Goal: Information Seeking & Learning: Learn about a topic

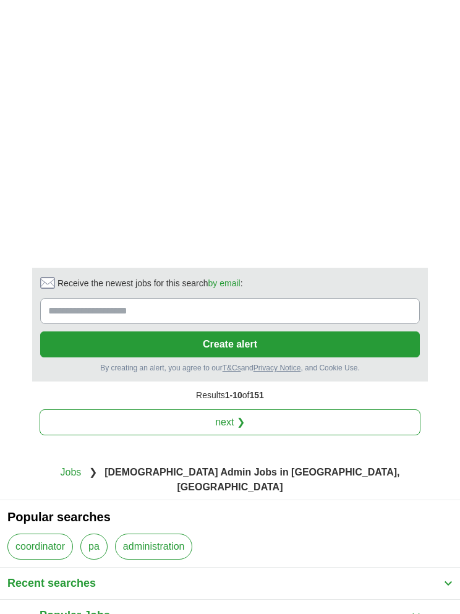
scroll to position [2175, 0]
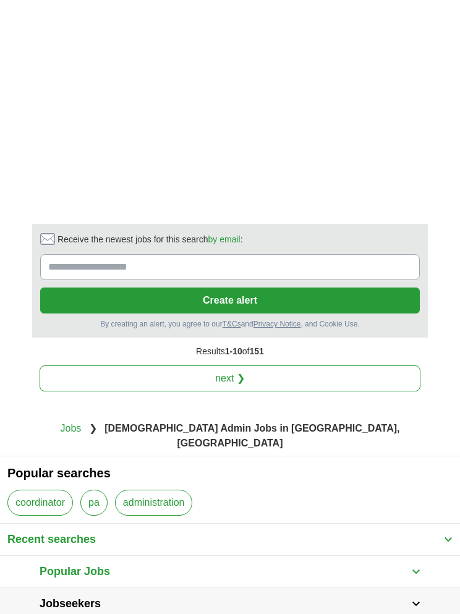
click at [422, 556] on button "Popular Jobs" at bounding box center [230, 572] width 396 height 32
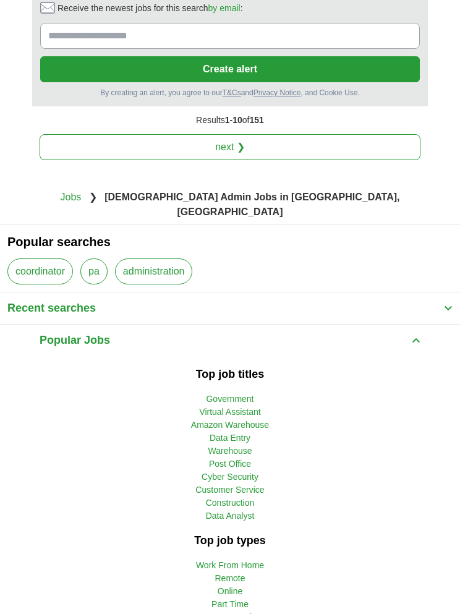
scroll to position [2410, 0]
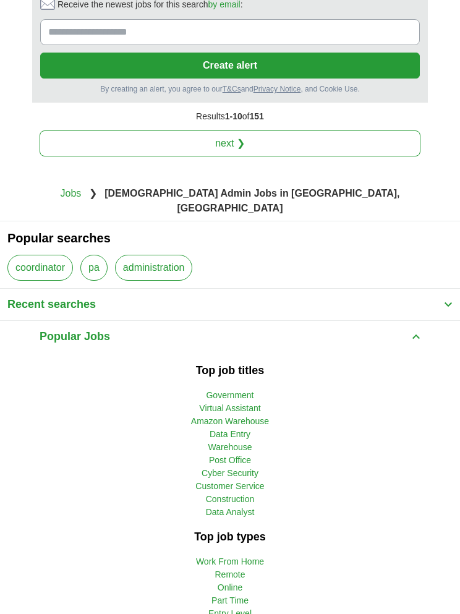
click at [245, 595] on link "Part Time" at bounding box center [229, 600] width 37 height 10
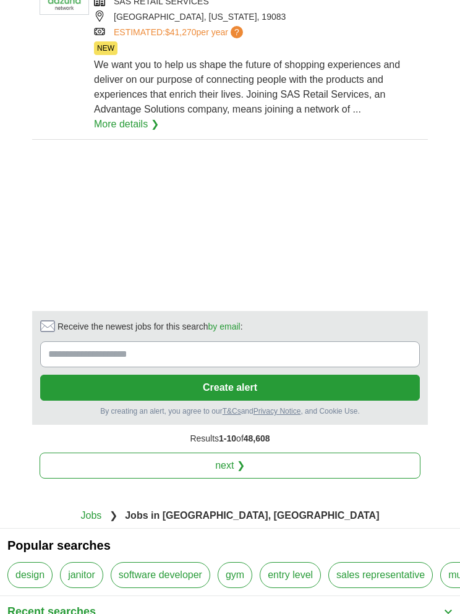
scroll to position [1721, 0]
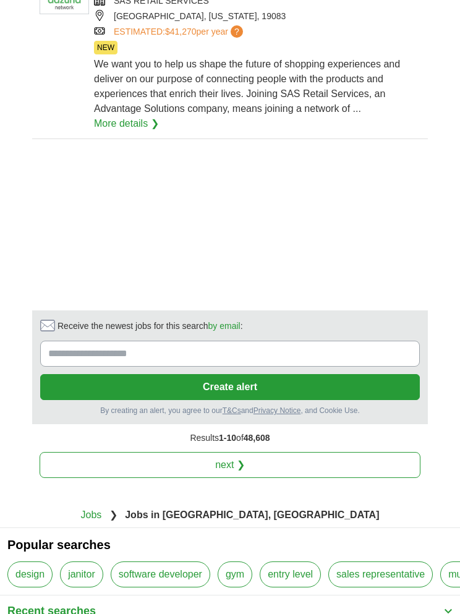
click at [247, 452] on link "next ❯" at bounding box center [230, 465] width 381 height 26
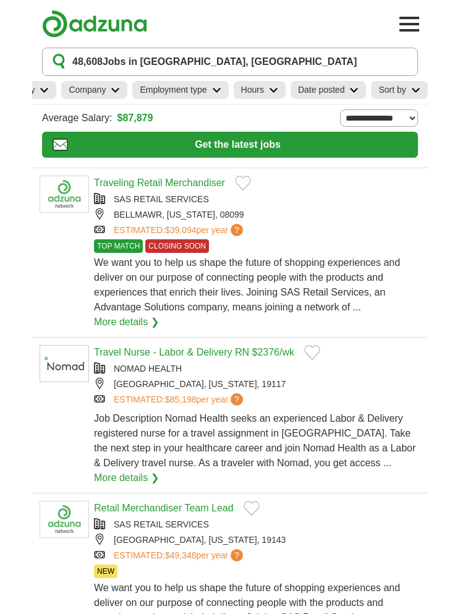
scroll to position [0, 233]
click at [406, 85] on link "Sort by" at bounding box center [399, 90] width 56 height 18
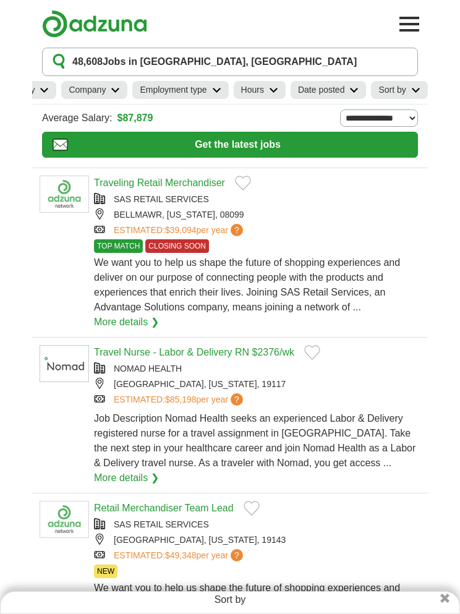
click at [404, 189] on div "Traveling Retail Merchandiser" at bounding box center [257, 183] width 326 height 15
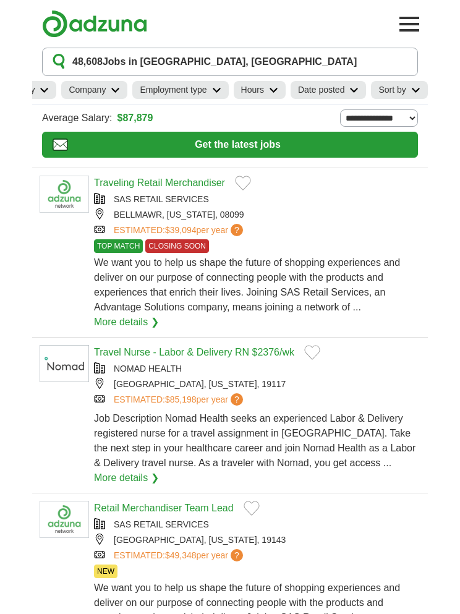
click at [33, 92] on link "Category" at bounding box center [25, 90] width 64 height 18
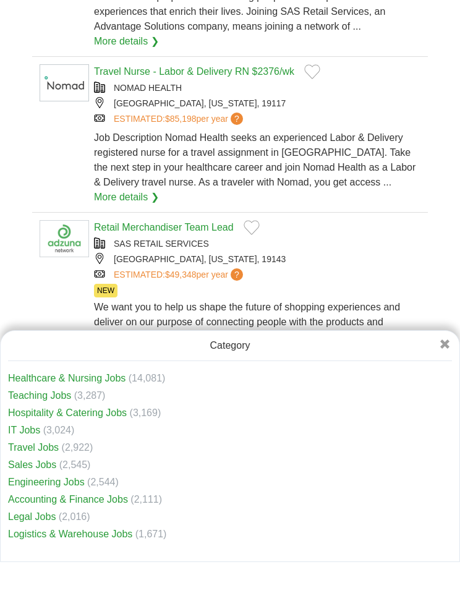
scroll to position [230, 0]
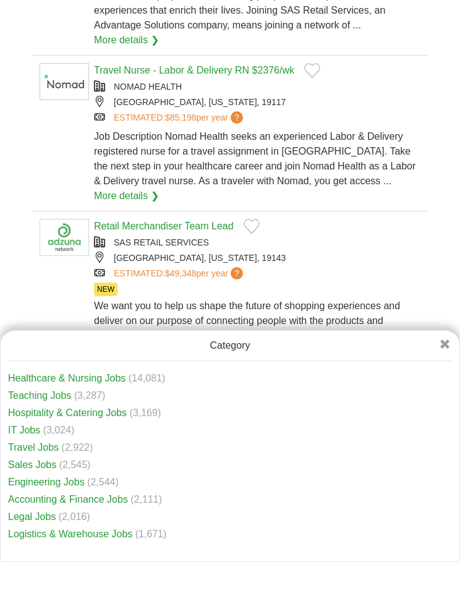
click at [126, 424] on li "Healthcare & Nursing Jobs (14,081)" at bounding box center [230, 430] width 444 height 15
click at [77, 433] on link "Healthcare & Nursing Jobs" at bounding box center [66, 430] width 117 height 11
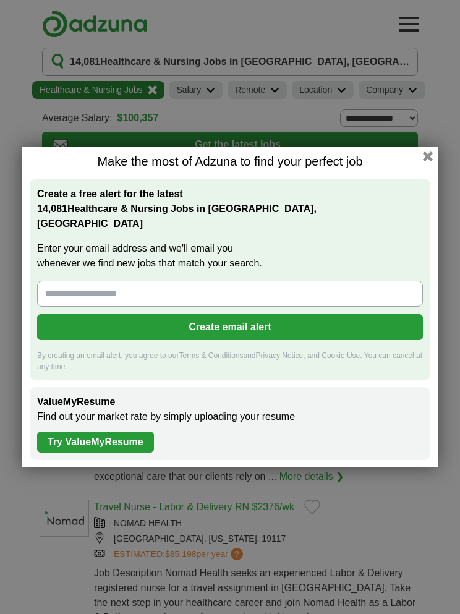
click at [423, 161] on button "button" at bounding box center [428, 156] width 10 height 10
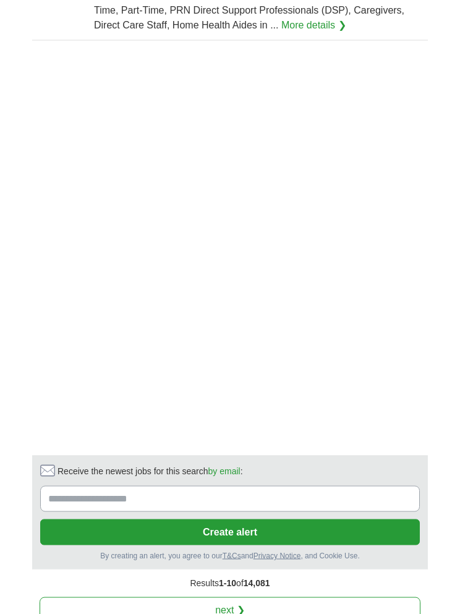
scroll to position [1848, 0]
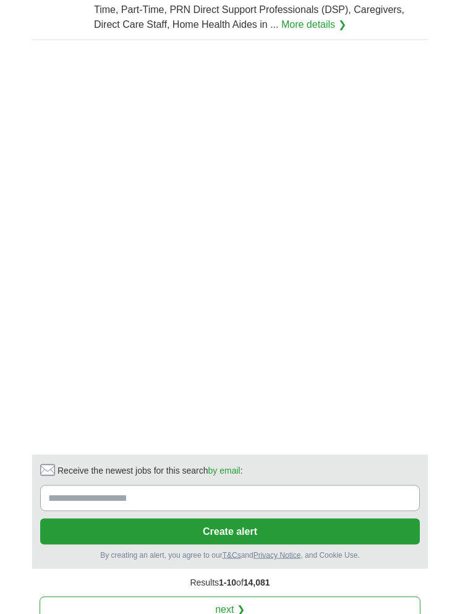
click at [255, 577] on span "14,081" at bounding box center [257, 582] width 27 height 10
click at [265, 596] on link "next ❯" at bounding box center [230, 609] width 381 height 26
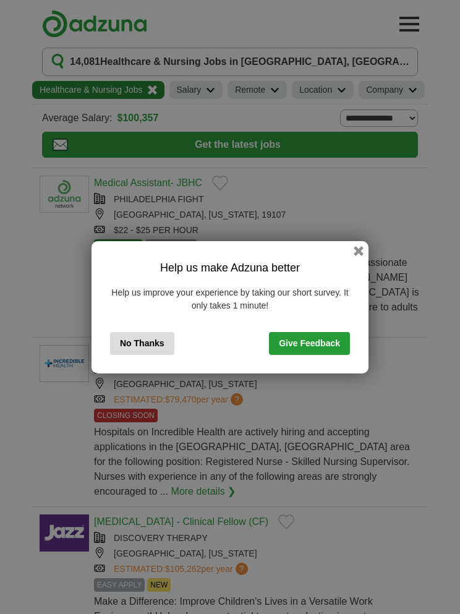
click at [162, 339] on button "No Thanks" at bounding box center [142, 343] width 64 height 23
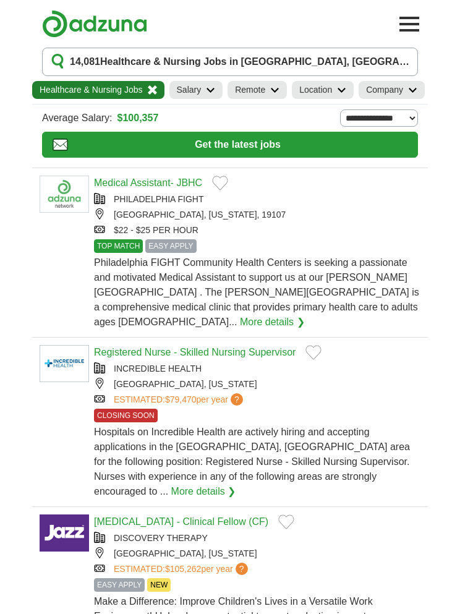
click at [409, 23] on button "Toggle main navigation menu" at bounding box center [409, 24] width 27 height 27
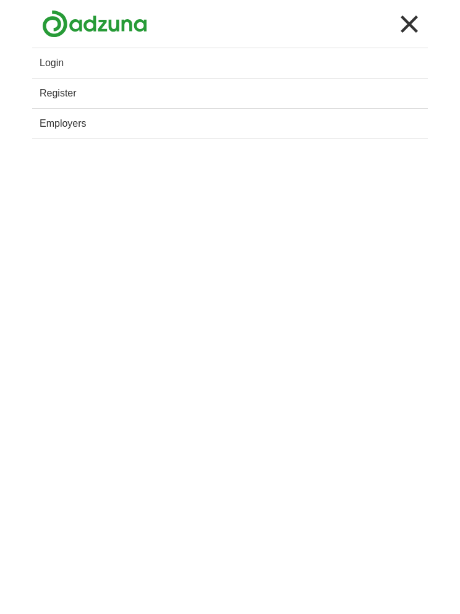
click at [414, 24] on button "Toggle main navigation menu" at bounding box center [409, 24] width 27 height 27
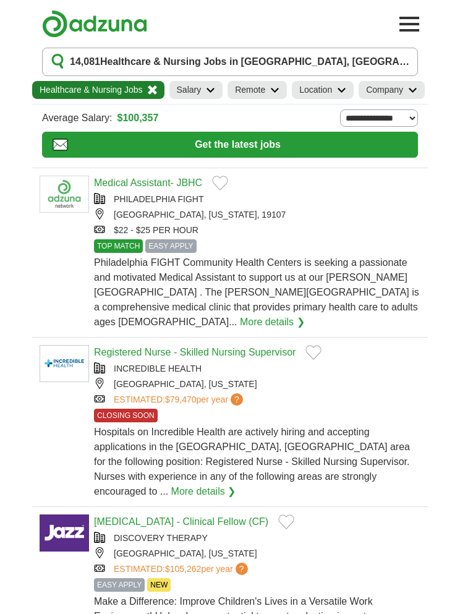
click at [392, 59] on button "14,081 Healthcare & Nursing Jobs in [GEOGRAPHIC_DATA], [GEOGRAPHIC_DATA]" at bounding box center [230, 62] width 376 height 28
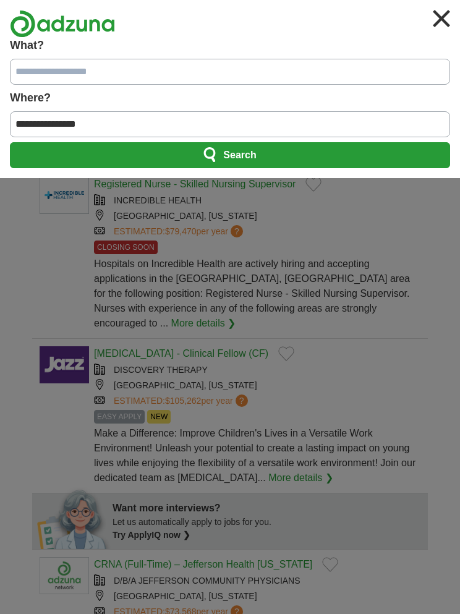
click at [446, 23] on img "button" at bounding box center [441, 18] width 27 height 27
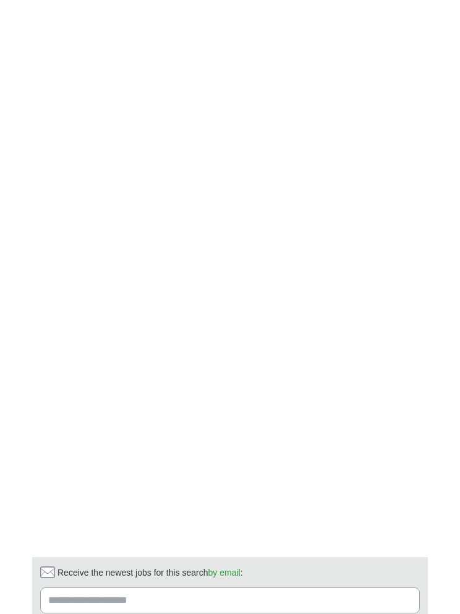
scroll to position [2047, 0]
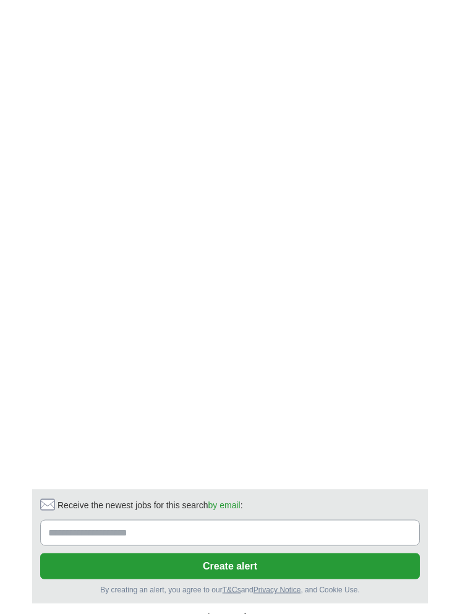
scroll to position [2104, 0]
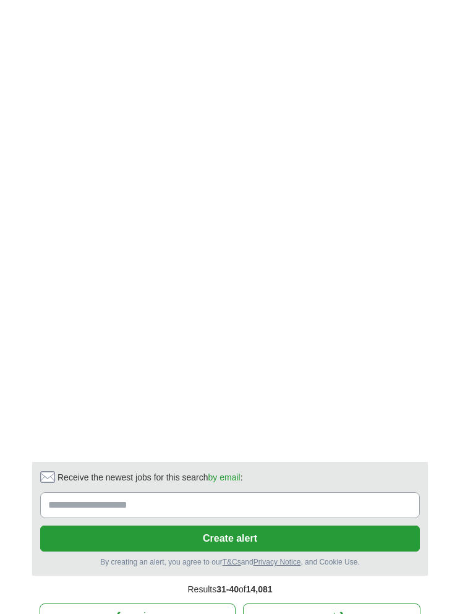
scroll to position [2057, 0]
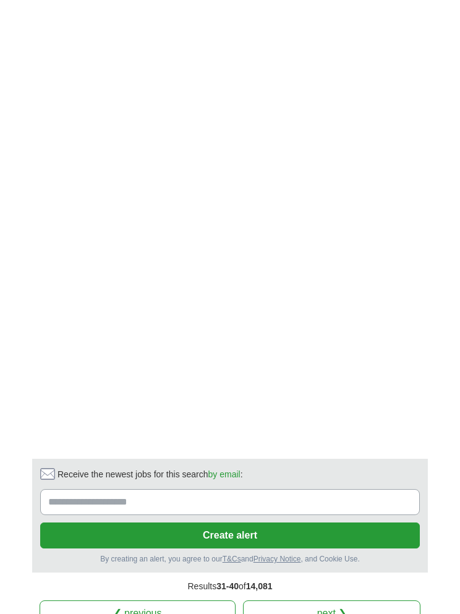
click at [372, 600] on link "next ❯" at bounding box center [331, 613] width 177 height 26
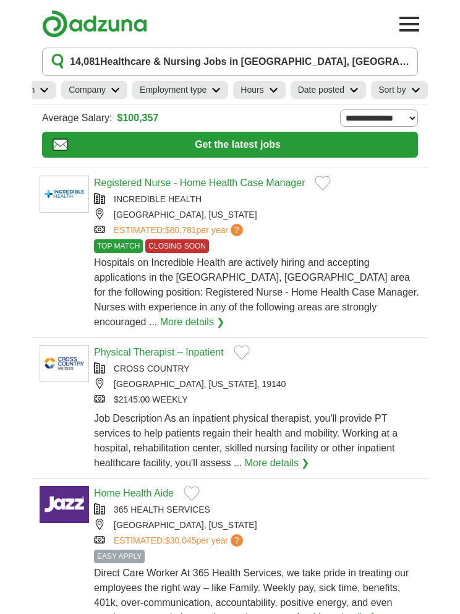
scroll to position [0, 301]
click at [278, 53] on button "14,081 Healthcare & Nursing Jobs in [GEOGRAPHIC_DATA], [GEOGRAPHIC_DATA]" at bounding box center [230, 62] width 376 height 28
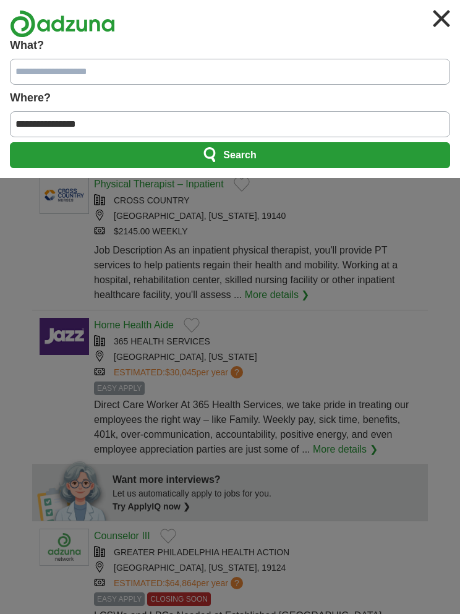
click at [282, 117] on input "**********" at bounding box center [230, 124] width 440 height 26
type input "**********"
click at [315, 148] on button "Search" at bounding box center [230, 155] width 440 height 26
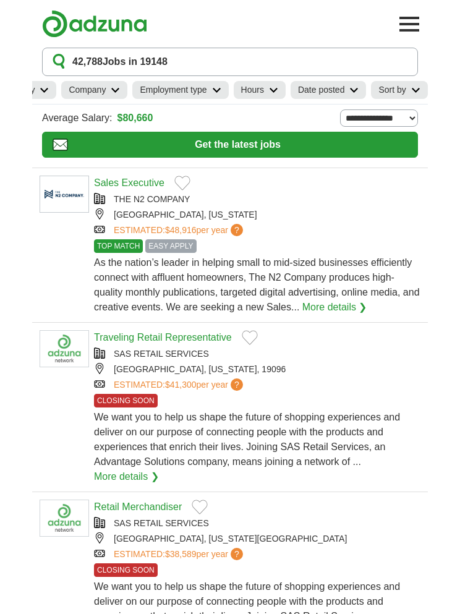
scroll to position [0, 233]
click at [213, 90] on icon at bounding box center [216, 90] width 9 height 6
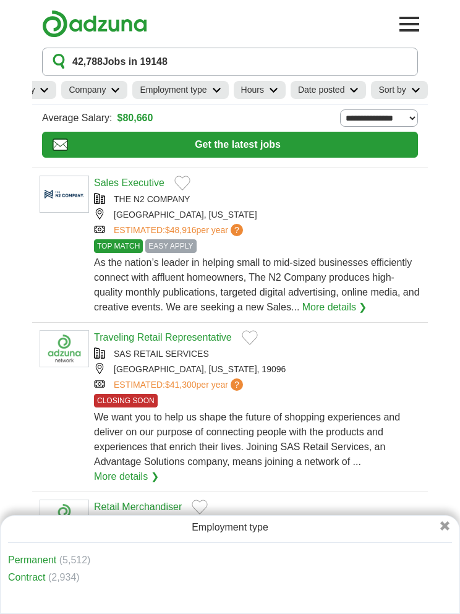
click at [294, 86] on link "Date posted" at bounding box center [329, 90] width 76 height 18
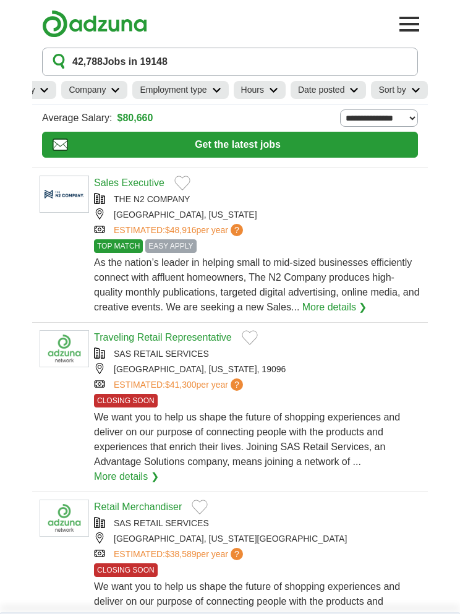
click at [262, 98] on link "Hours" at bounding box center [260, 90] width 52 height 18
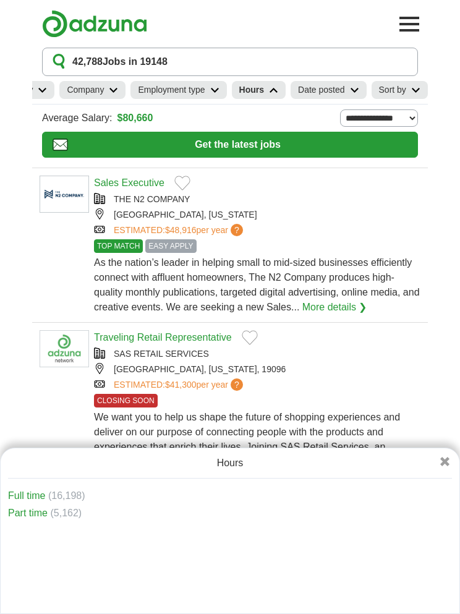
click at [25, 518] on link "Part time" at bounding box center [28, 513] width 40 height 11
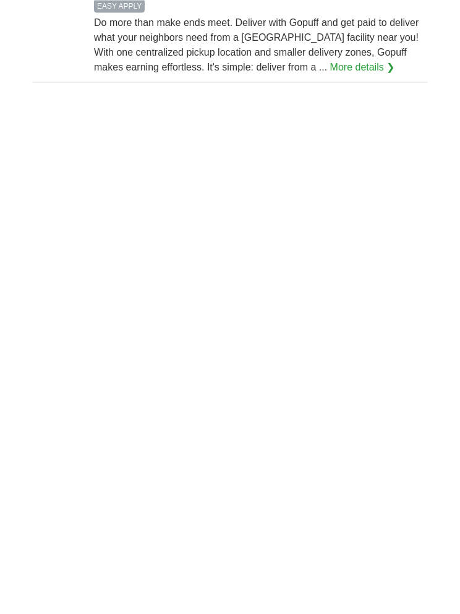
scroll to position [1952, 0]
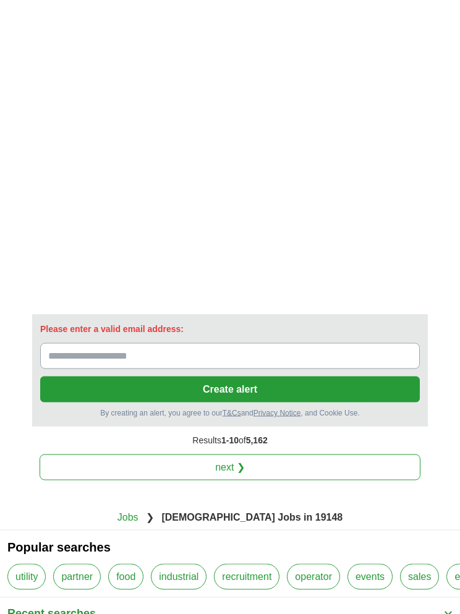
scroll to position [2214, 0]
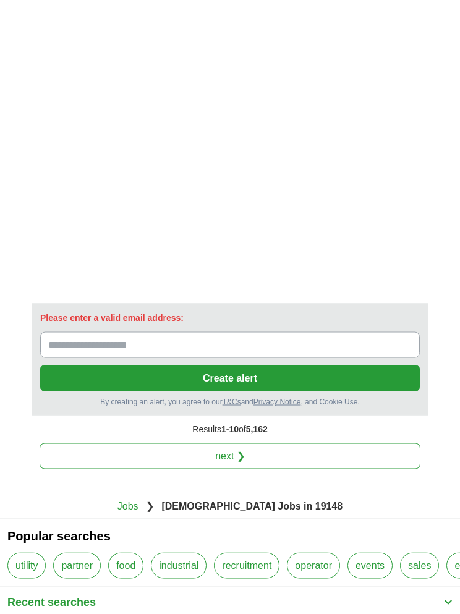
click at [380, 373] on link "next ❯" at bounding box center [230, 456] width 381 height 26
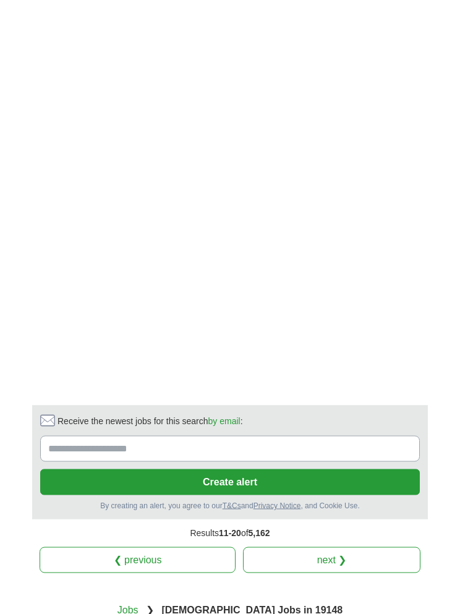
scroll to position [2138, 0]
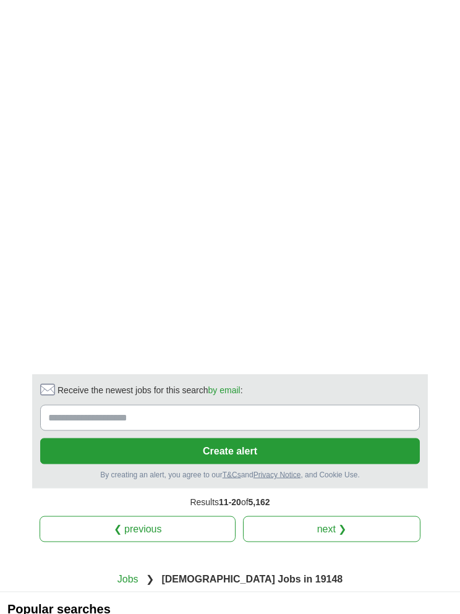
click at [383, 516] on link "next ❯" at bounding box center [331, 529] width 177 height 26
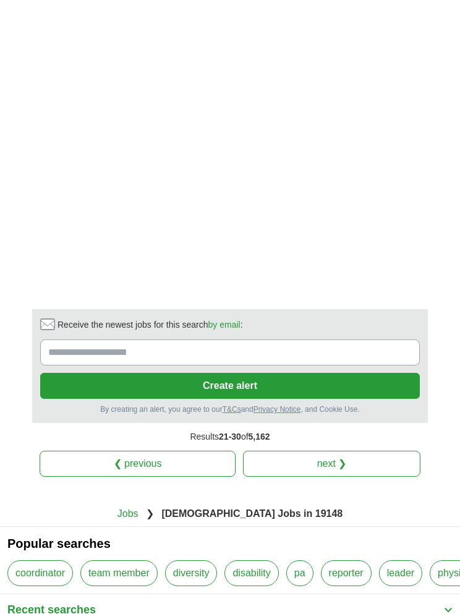
scroll to position [2252, 0]
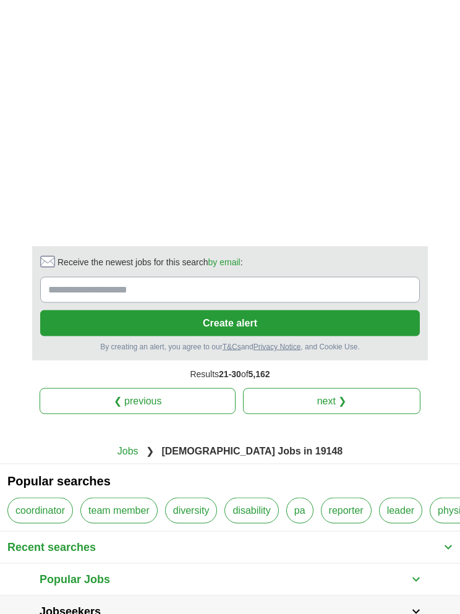
click at [406, 392] on link "next ❯" at bounding box center [331, 401] width 177 height 26
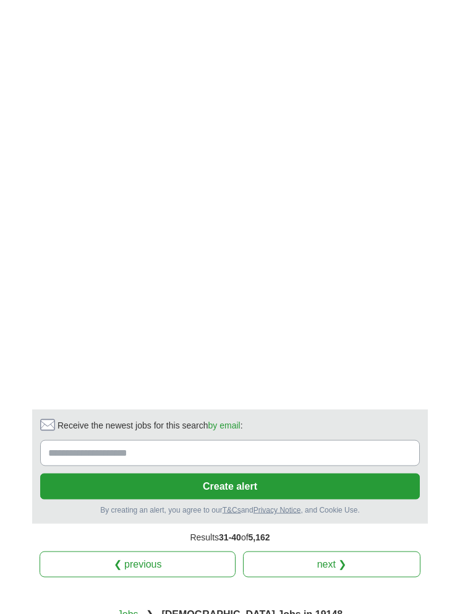
scroll to position [2068, 0]
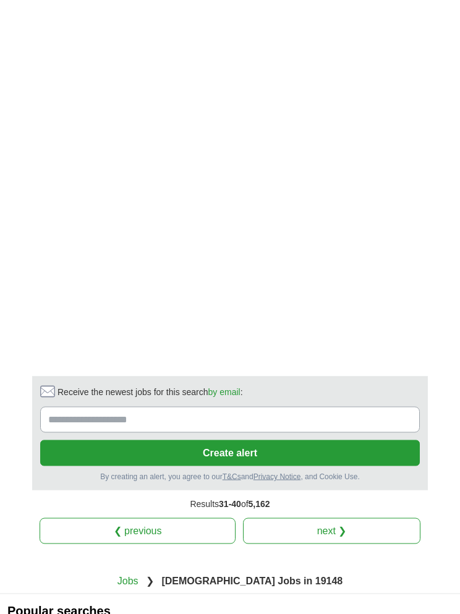
click at [388, 532] on link "next ❯" at bounding box center [331, 531] width 177 height 26
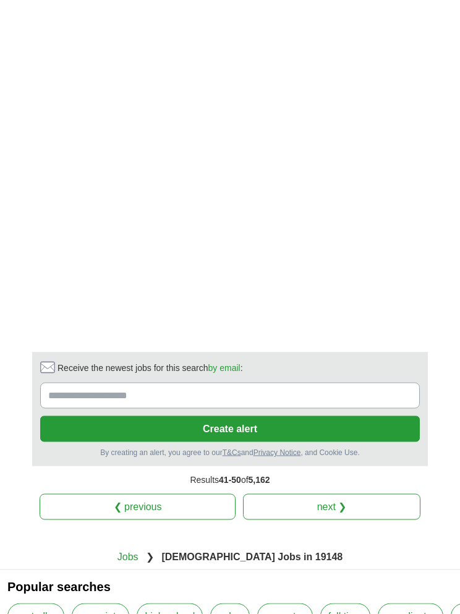
scroll to position [2105, 0]
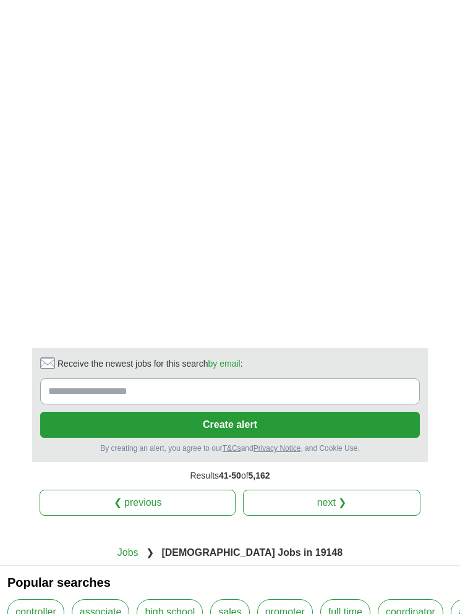
click at [378, 490] on link "next ❯" at bounding box center [331, 503] width 177 height 26
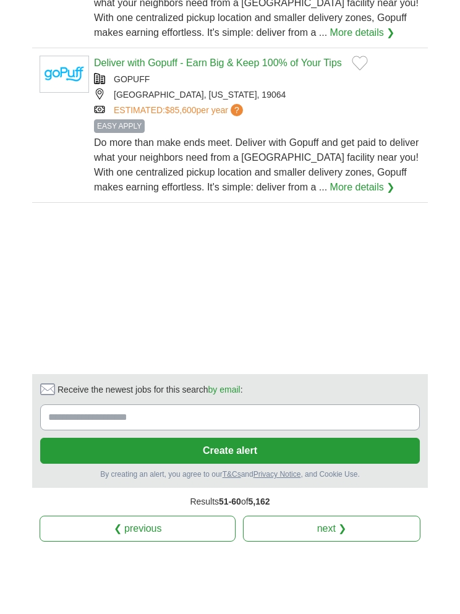
scroll to position [1605, 0]
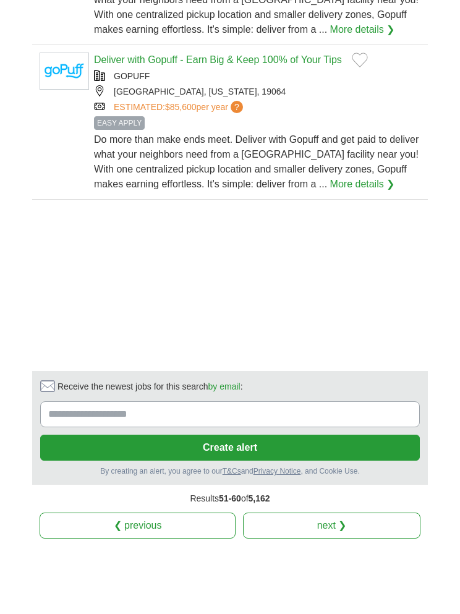
click at [382, 565] on link "next ❯" at bounding box center [331, 578] width 177 height 26
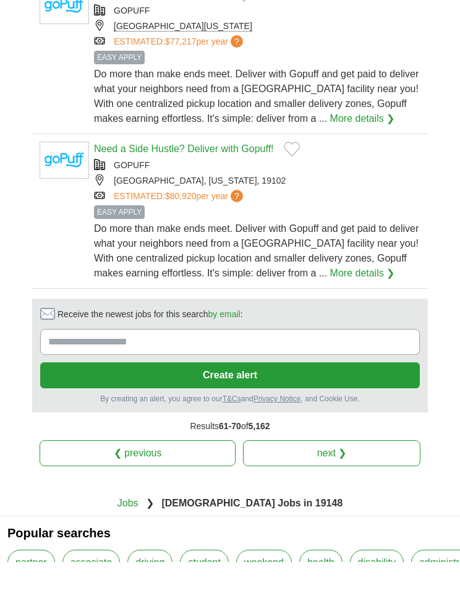
scroll to position [1596, 0]
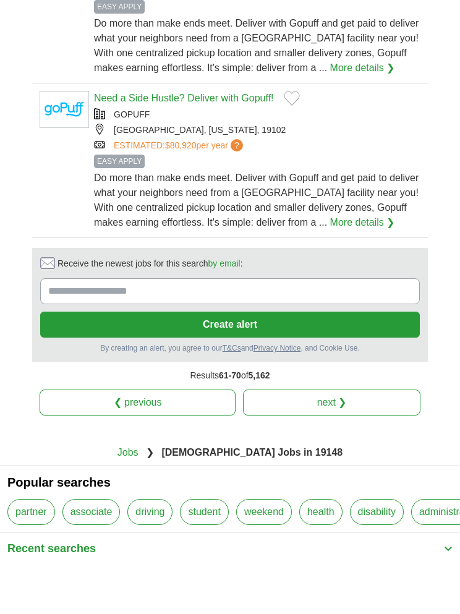
click at [411, 442] on link "next ❯" at bounding box center [331, 455] width 177 height 26
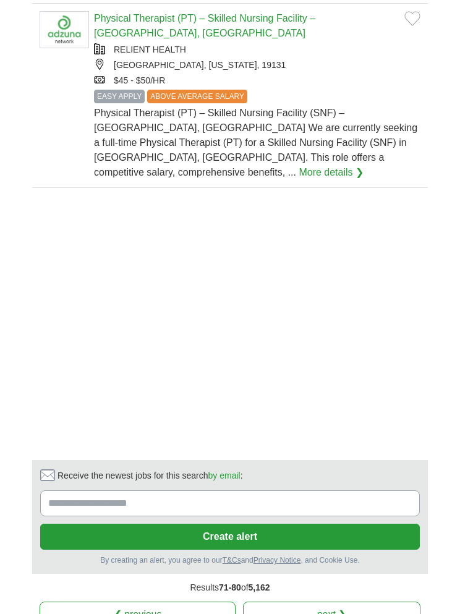
scroll to position [1735, 0]
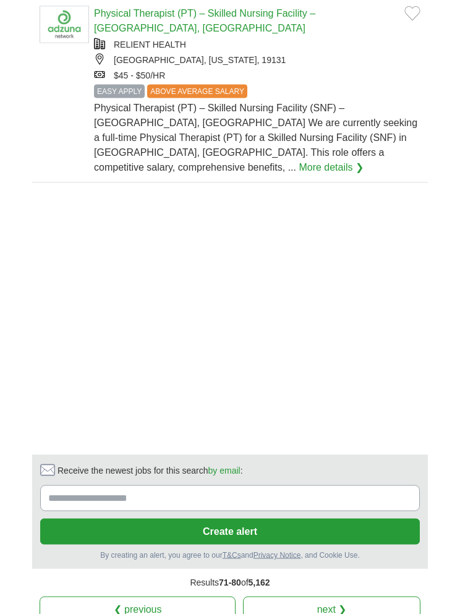
click at [398, 596] on link "next ❯" at bounding box center [331, 609] width 177 height 26
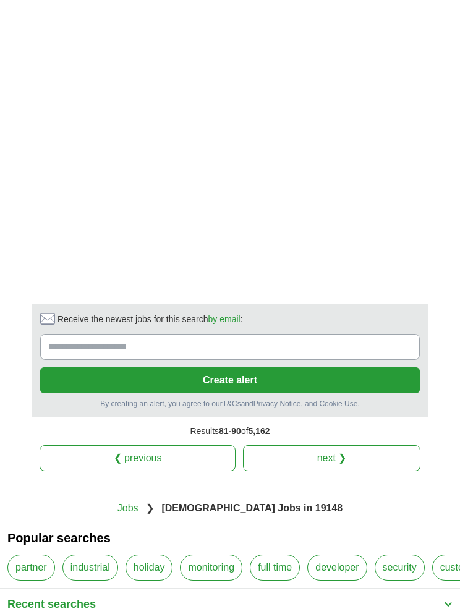
scroll to position [2169, 0]
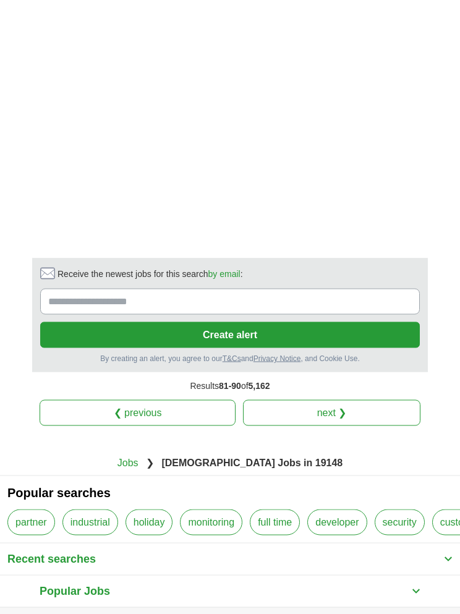
click at [384, 401] on link "next ❯" at bounding box center [331, 412] width 177 height 26
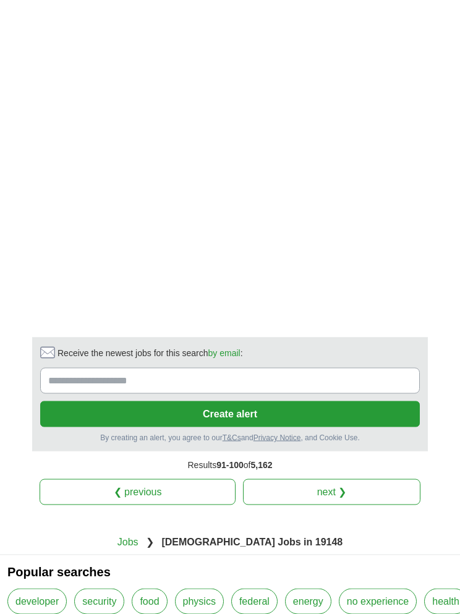
scroll to position [1952, 0]
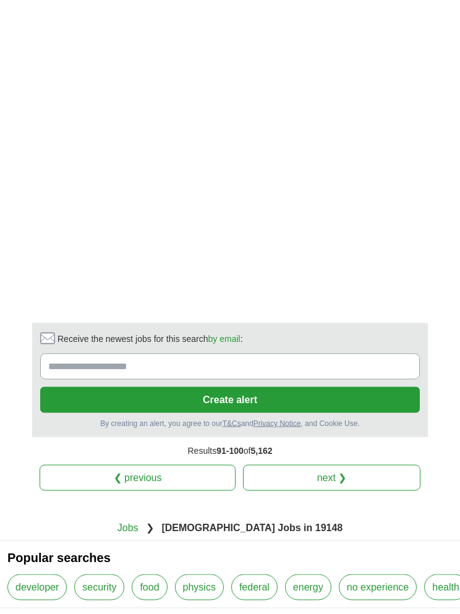
click at [348, 476] on link "next ❯" at bounding box center [331, 477] width 177 height 26
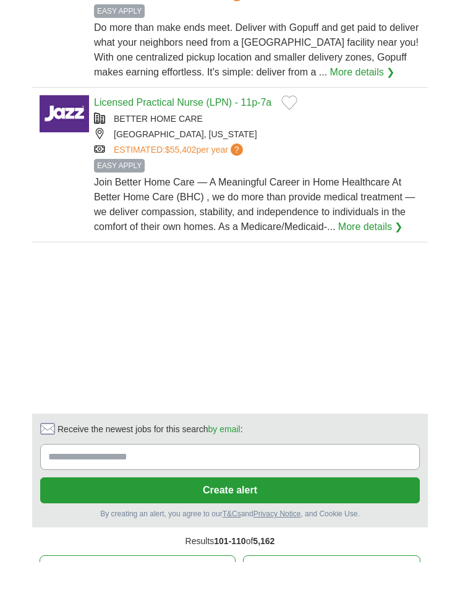
scroll to position [1582, 0]
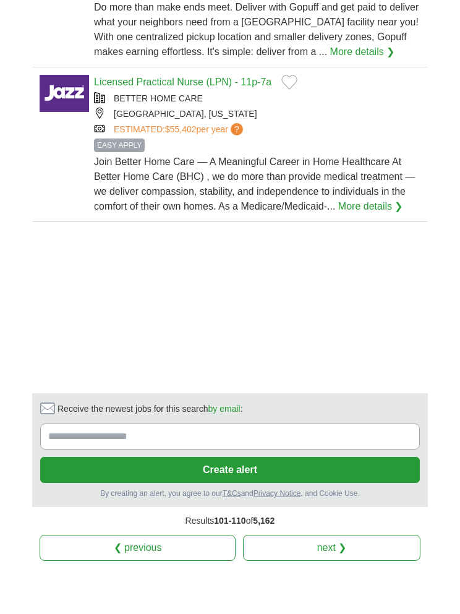
click at [371, 587] on link "next ❯" at bounding box center [331, 600] width 177 height 26
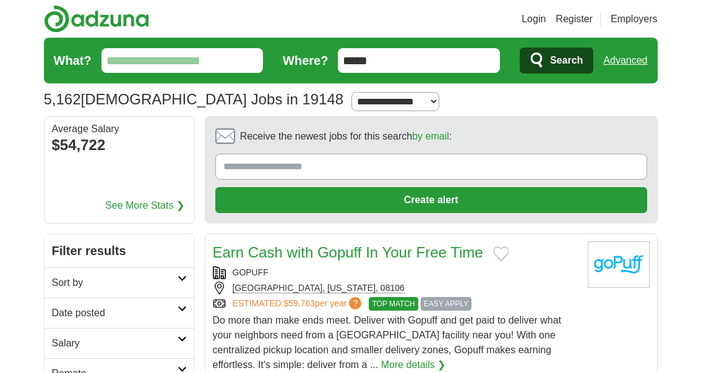
click at [612, 57] on link "Advanced" at bounding box center [625, 60] width 44 height 25
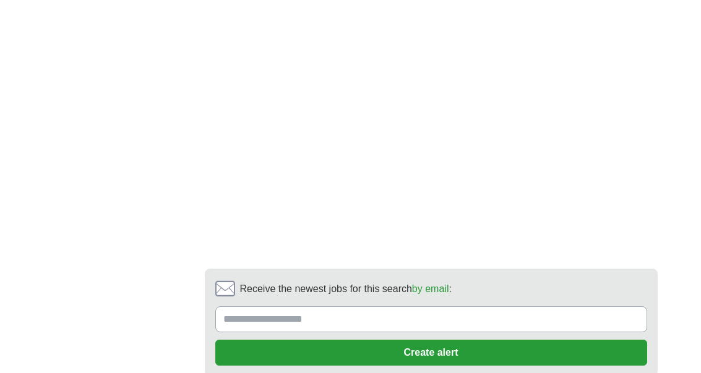
scroll to position [8752, 0]
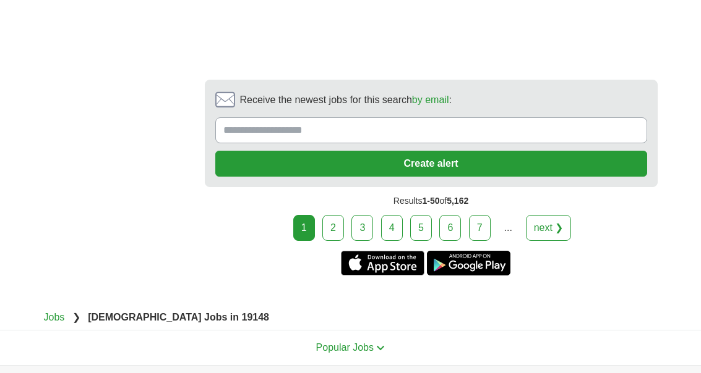
click at [562, 215] on link "next ❯" at bounding box center [549, 228] width 46 height 26
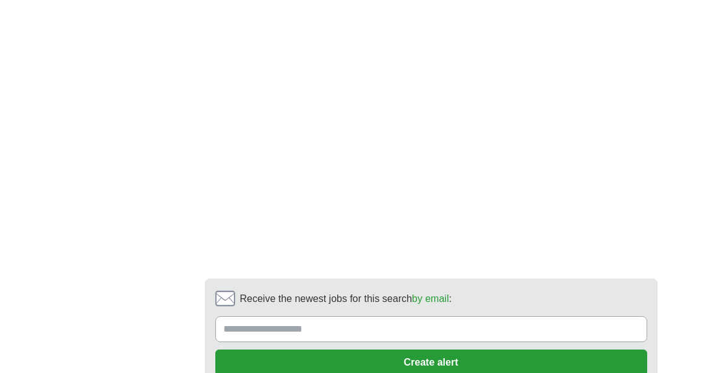
scroll to position [8569, 0]
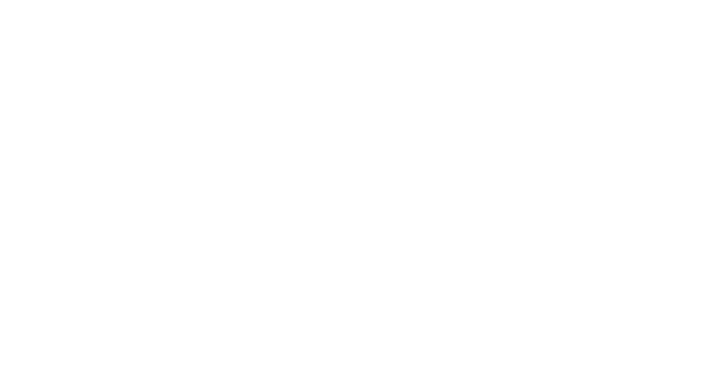
scroll to position [8507, 0]
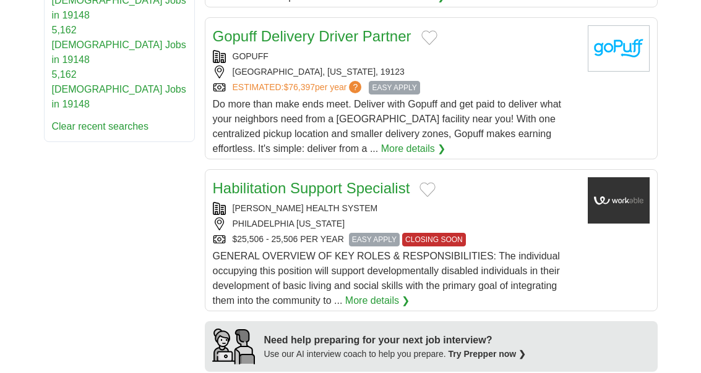
scroll to position [878, 0]
click at [390, 296] on link "More details ❯" at bounding box center [377, 300] width 65 height 15
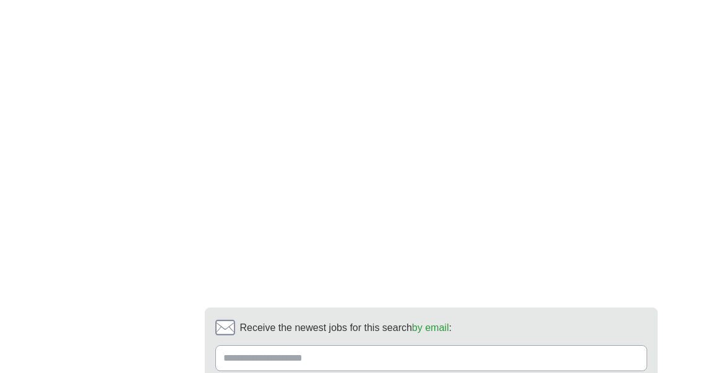
scroll to position [8477, 0]
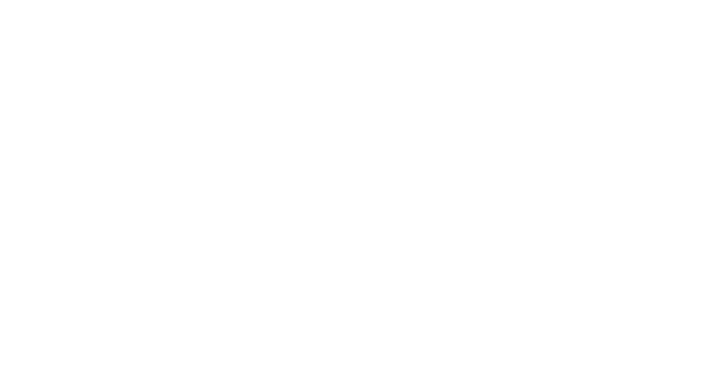
scroll to position [8454, 0]
